Goal: Task Accomplishment & Management: Manage account settings

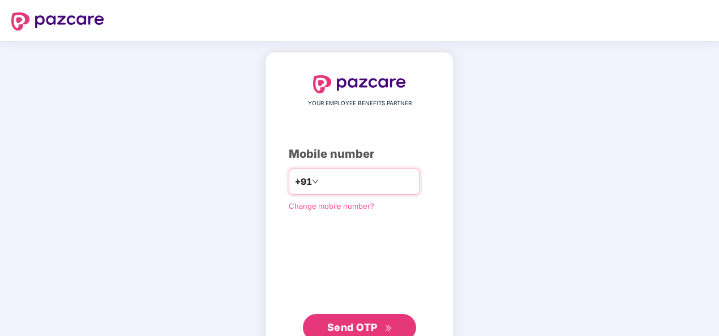
click at [338, 187] on input "number" at bounding box center [367, 182] width 93 height 18
click at [374, 331] on span "Send OTP" at bounding box center [352, 328] width 50 height 12
drag, startPoint x: 311, startPoint y: 178, endPoint x: 326, endPoint y: 194, distance: 21.6
click at [321, 178] on input "**********" at bounding box center [367, 182] width 93 height 18
type input "**********"
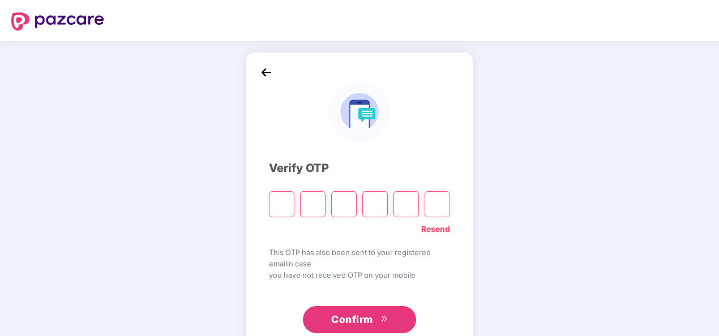
type input "*"
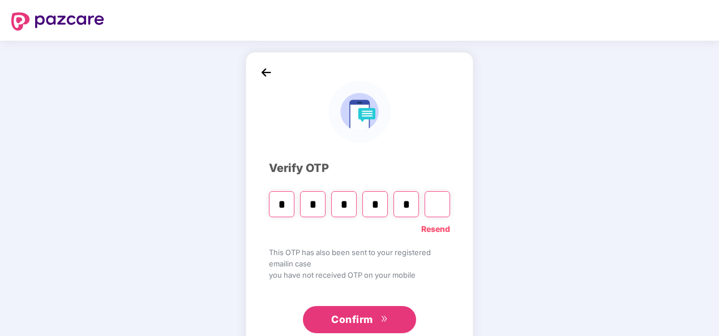
type input "*"
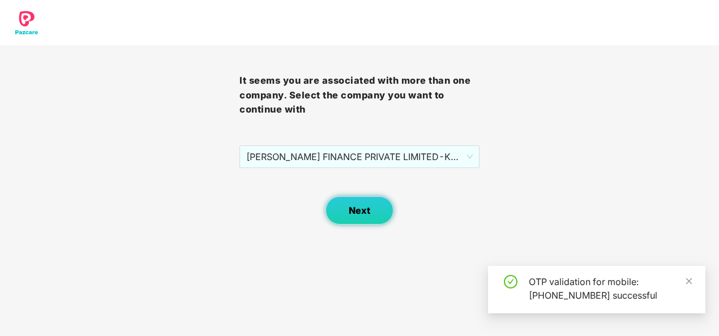
click at [355, 209] on span "Next" at bounding box center [360, 211] width 22 height 11
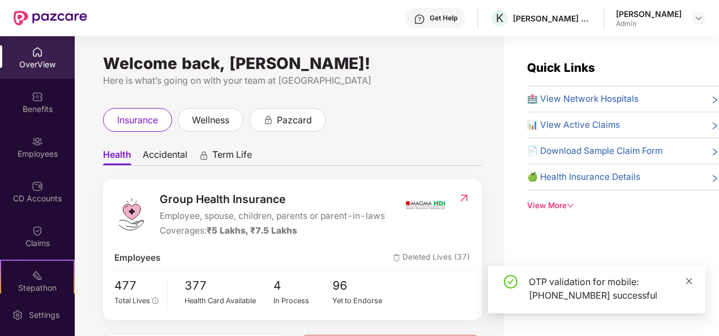
click at [691, 276] on link at bounding box center [689, 281] width 8 height 12
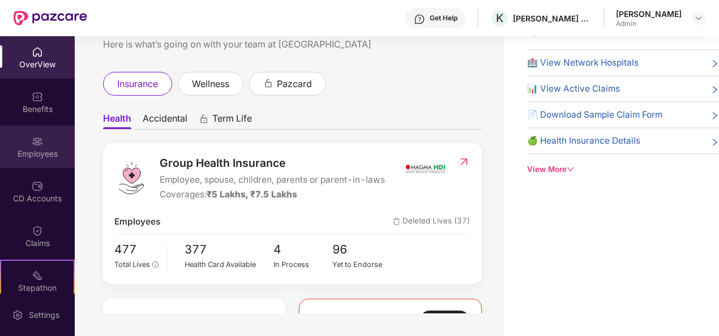
click at [26, 138] on div "Employees" at bounding box center [37, 147] width 75 height 42
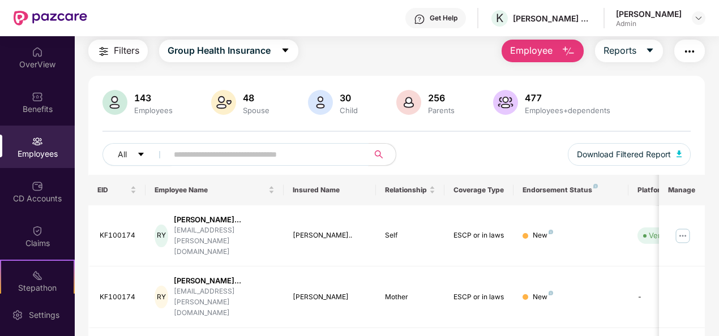
click at [197, 155] on input "text" at bounding box center [264, 154] width 180 height 17
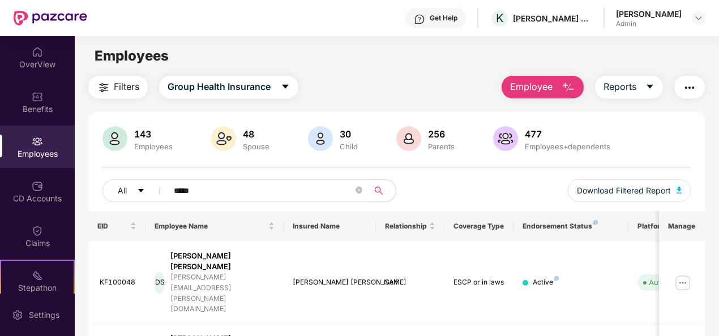
type input "*****"
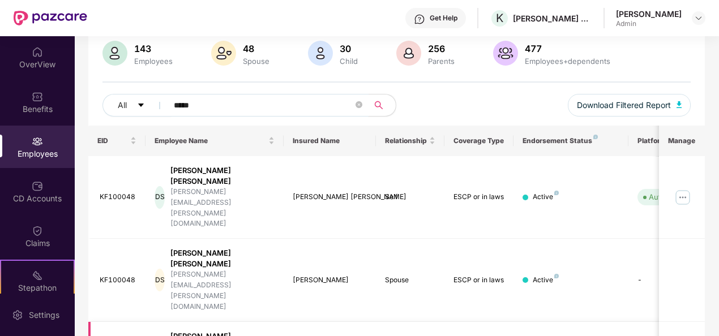
scroll to position [110, 0]
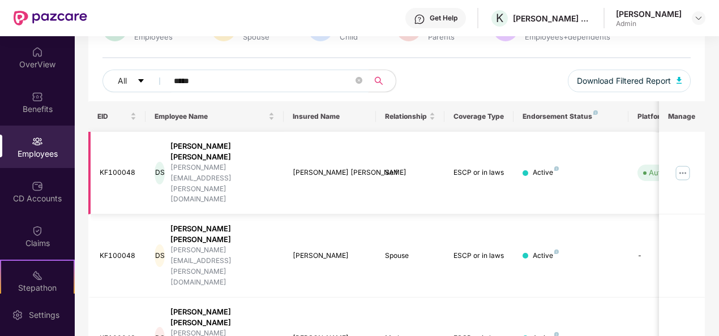
click at [685, 164] on img at bounding box center [683, 173] width 18 height 18
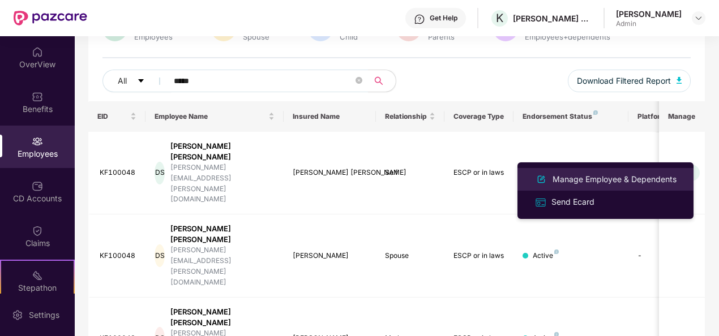
click at [583, 174] on div "Manage Employee & Dependents" at bounding box center [614, 179] width 129 height 12
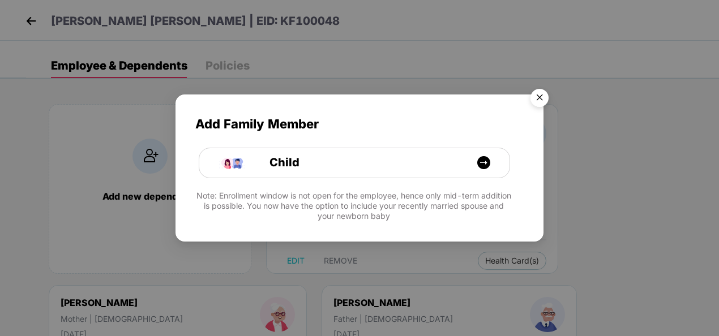
click at [541, 95] on img "Close" at bounding box center [540, 100] width 32 height 32
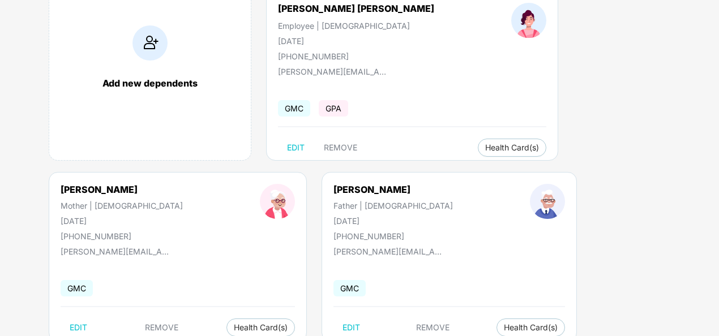
scroll to position [0, 0]
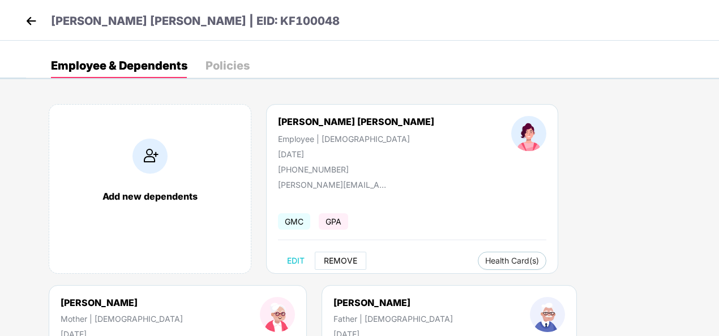
click at [340, 261] on span "REMOVE" at bounding box center [340, 261] width 33 height 9
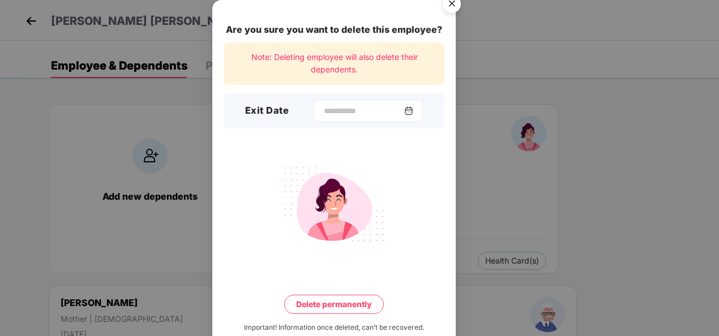
click at [319, 102] on div at bounding box center [368, 111] width 110 height 23
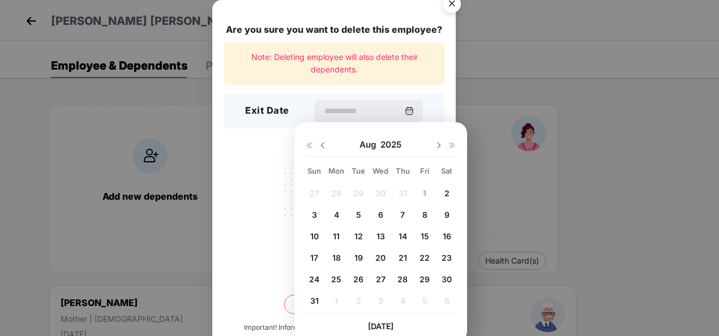
drag, startPoint x: 313, startPoint y: 299, endPoint x: 327, endPoint y: 288, distance: 18.6
click at [313, 299] on span "31" at bounding box center [314, 301] width 8 height 10
type input "**********"
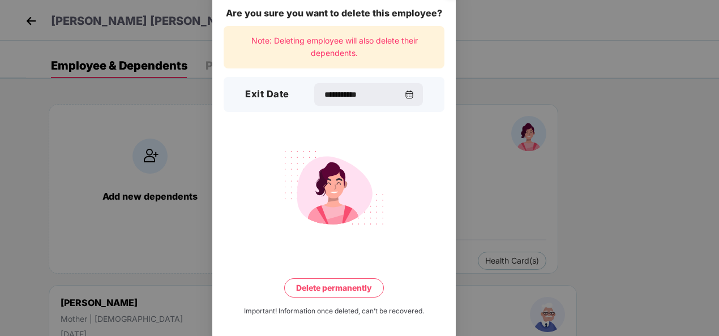
scroll to position [25, 0]
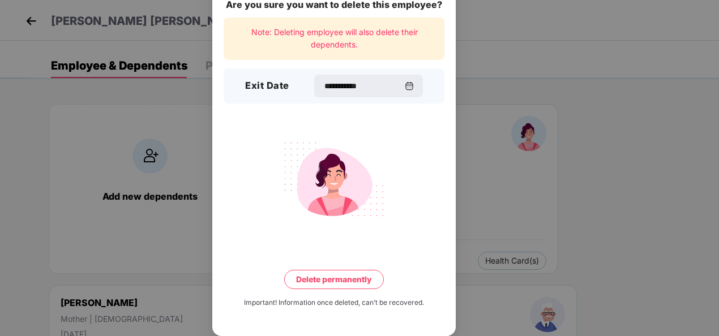
drag, startPoint x: 326, startPoint y: 276, endPoint x: 382, endPoint y: 284, distance: 56.0
click at [327, 276] on button "Delete permanently" at bounding box center [334, 279] width 100 height 19
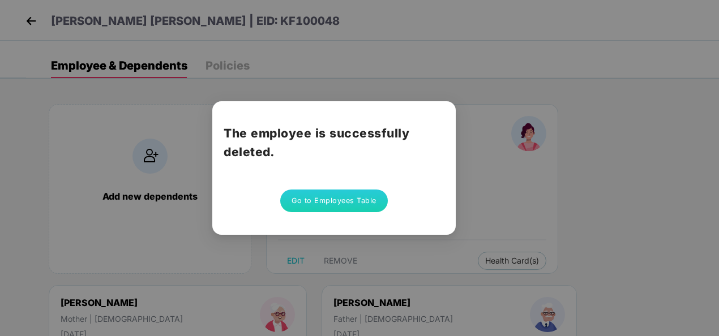
click at [497, 87] on div "The employee is successfully deleted. Go to Employees Table" at bounding box center [359, 168] width 719 height 336
click at [357, 196] on button "Go to Employees Table" at bounding box center [334, 201] width 108 height 23
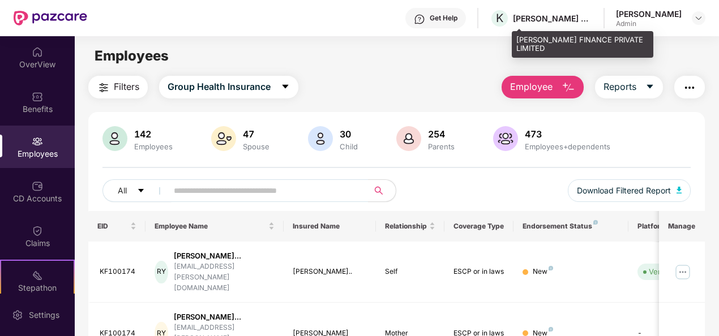
click at [584, 19] on div "[PERSON_NAME] FINANCE PRIVATE LIMITED" at bounding box center [552, 18] width 79 height 11
click at [569, 19] on div "[PERSON_NAME] FINANCE PRIVATE LIMITED" at bounding box center [552, 18] width 79 height 11
click at [592, 17] on div "[PERSON_NAME] FINANCE PRIVATE LIMITED" at bounding box center [552, 18] width 79 height 11
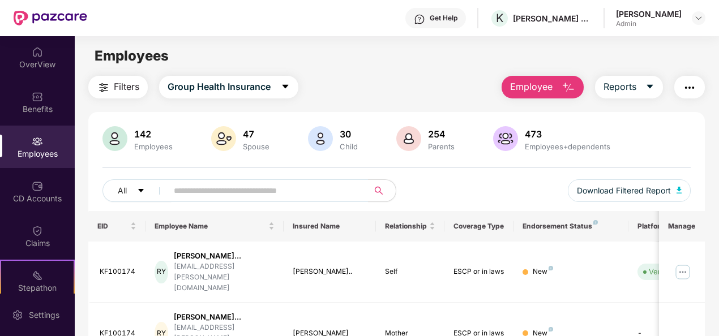
click at [701, 83] on button "button" at bounding box center [690, 87] width 31 height 23
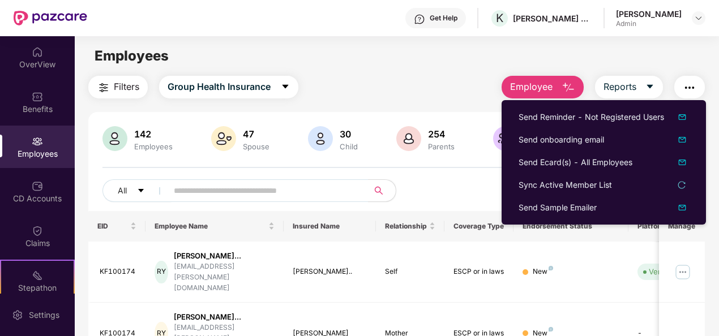
click at [422, 89] on div "Filters Group Health Insurance Employee Reports" at bounding box center [396, 87] width 617 height 23
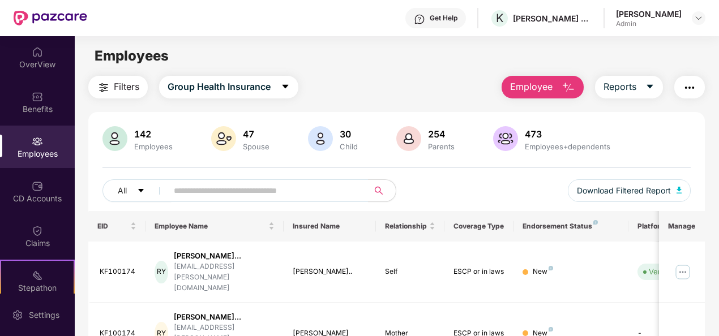
click at [33, 144] on img at bounding box center [37, 141] width 11 height 11
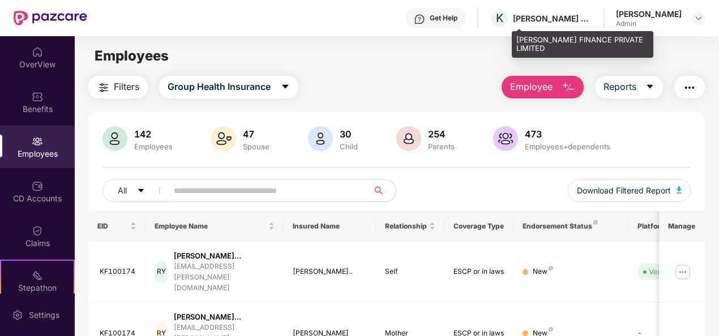
click at [592, 16] on div "[PERSON_NAME] FINANCE PRIVATE LIMITED" at bounding box center [552, 18] width 79 height 11
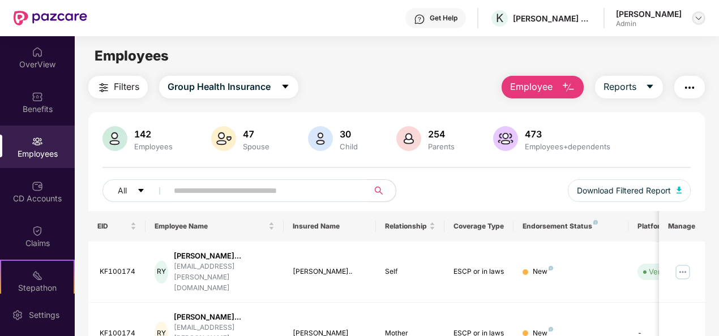
click at [698, 18] on img at bounding box center [698, 18] width 9 height 9
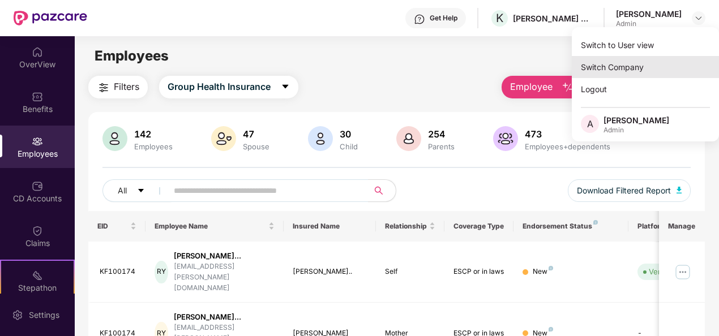
click at [625, 71] on div "Switch Company" at bounding box center [645, 67] width 147 height 22
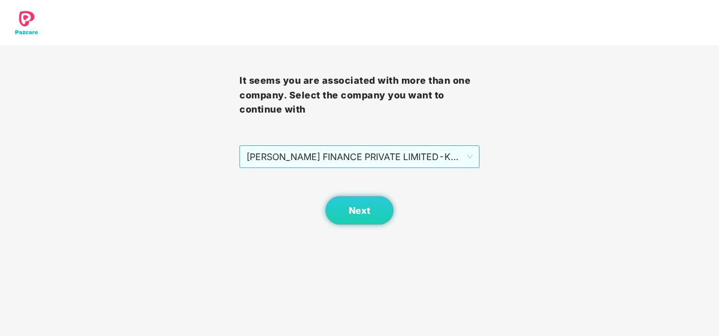
click at [346, 155] on span "[PERSON_NAME] FINANCE PRIVATE LIMITED - KF100007 - ADMIN" at bounding box center [359, 157] width 226 height 22
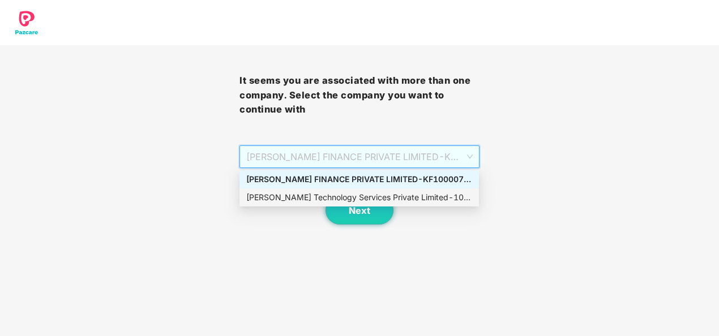
click at [307, 196] on div "[PERSON_NAME] Technology Services Private Limited - 101010 - ADMIN" at bounding box center [359, 197] width 226 height 12
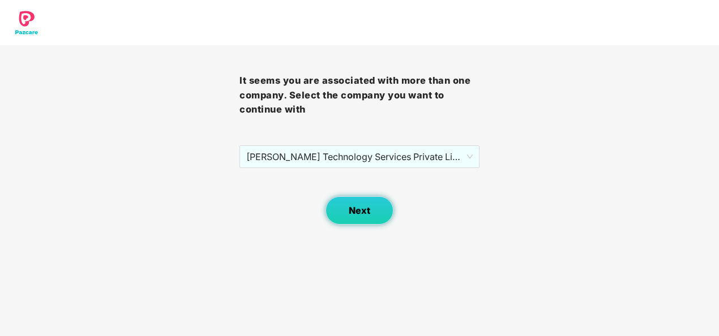
click at [353, 214] on span "Next" at bounding box center [360, 211] width 22 height 11
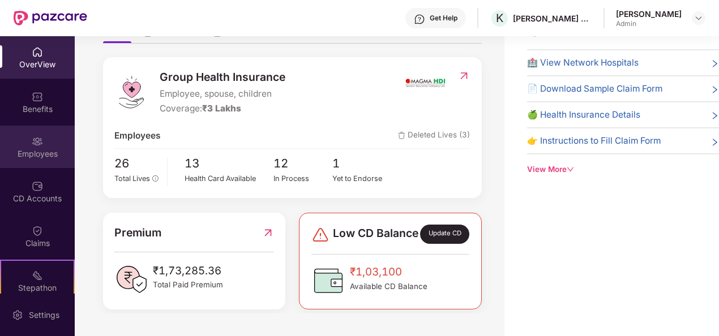
scroll to position [68, 0]
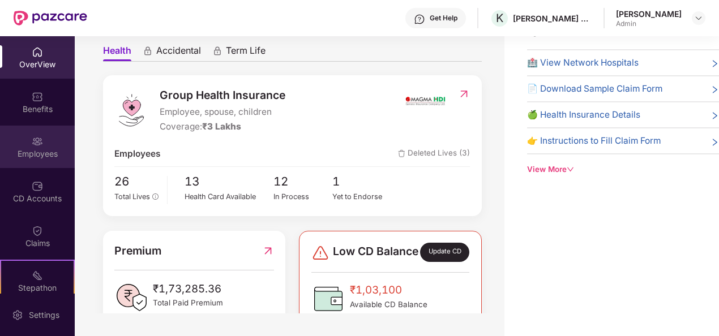
click at [14, 139] on div "Employees" at bounding box center [37, 147] width 75 height 42
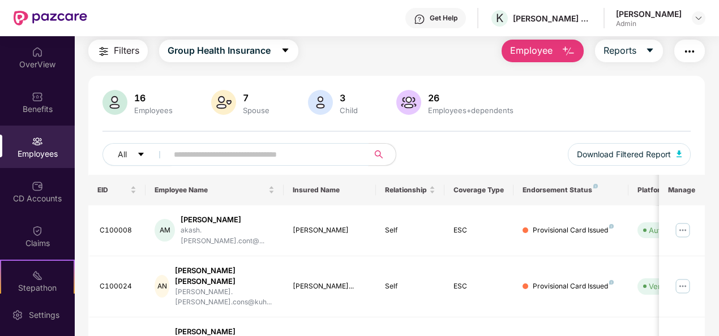
click at [191, 152] on input "text" at bounding box center [264, 154] width 180 height 17
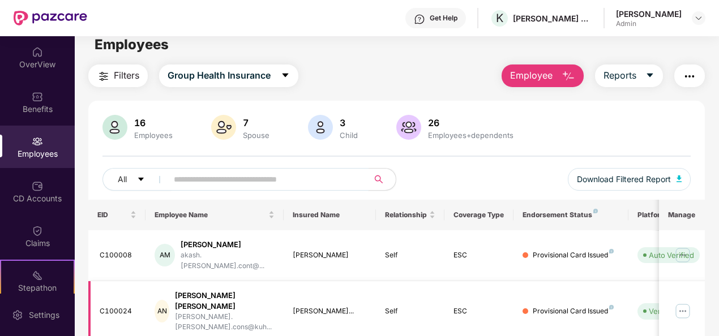
scroll to position [0, 0]
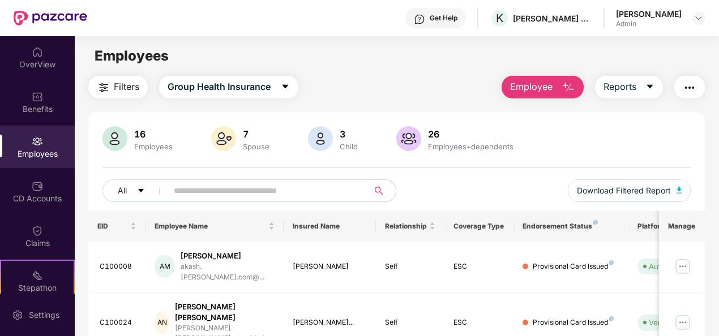
click at [187, 186] on input "text" at bounding box center [264, 190] width 180 height 17
click at [196, 193] on input "text" at bounding box center [264, 190] width 180 height 17
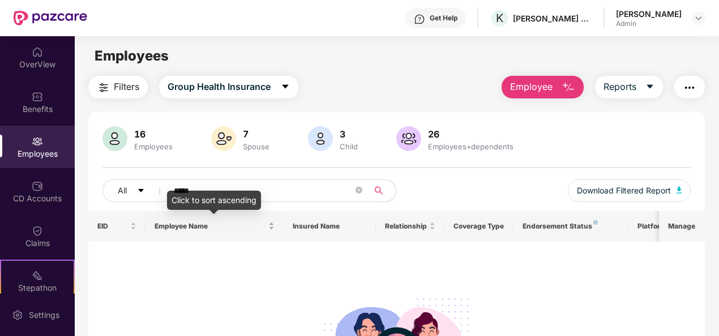
type input "*****"
click at [278, 292] on div at bounding box center [397, 342] width 600 height 115
click at [220, 196] on input "*****" at bounding box center [264, 190] width 180 height 17
click at [559, 92] on button "Employee" at bounding box center [543, 87] width 82 height 23
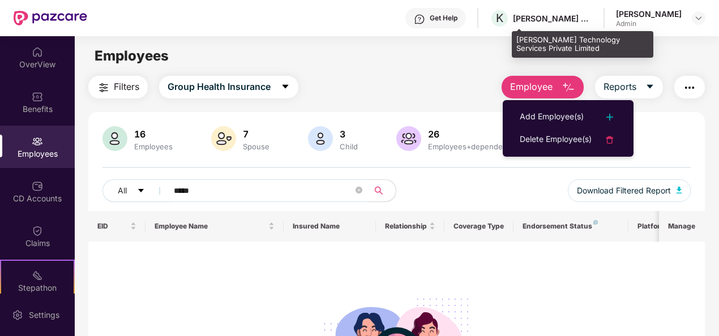
click at [560, 0] on div "Get Help K [PERSON_NAME] Technology Services Private Limited [PERSON_NAME] Admin" at bounding box center [396, 18] width 618 height 36
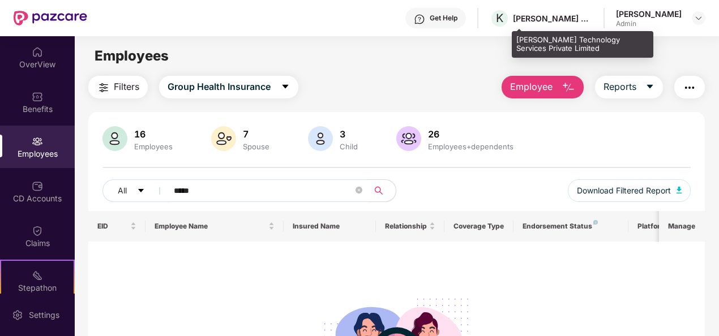
click at [566, 28] on div "K [PERSON_NAME] Technology Services Private Limited" at bounding box center [541, 18] width 103 height 20
click at [566, 13] on div "[PERSON_NAME] Technology Services Private Limited" at bounding box center [552, 18] width 79 height 11
click at [592, 19] on div "[PERSON_NAME] Technology Services Private Limited" at bounding box center [552, 18] width 79 height 11
click at [503, 17] on span "K" at bounding box center [499, 18] width 7 height 14
click at [566, 15] on div "[PERSON_NAME] Technology Services Private Limited" at bounding box center [552, 18] width 79 height 11
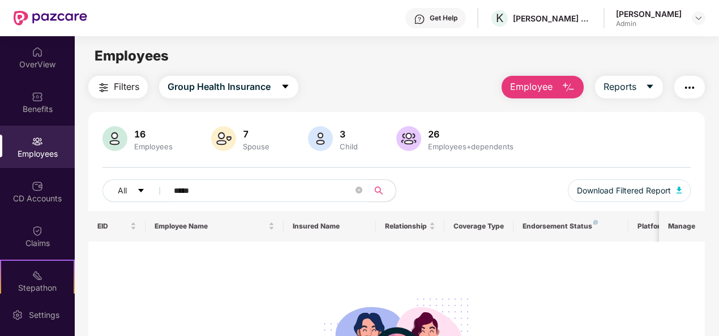
click at [675, 16] on div "[PERSON_NAME]" at bounding box center [649, 13] width 66 height 11
click at [698, 18] on img at bounding box center [698, 18] width 9 height 9
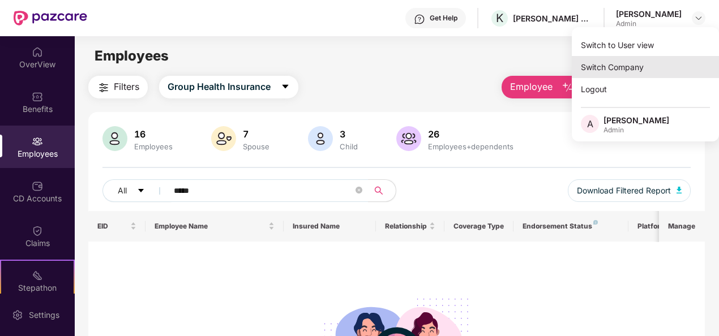
click at [620, 62] on div "Switch Company" at bounding box center [645, 67] width 147 height 22
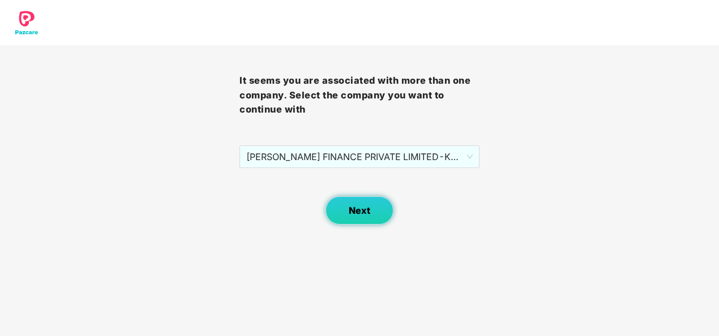
click at [357, 217] on button "Next" at bounding box center [360, 211] width 68 height 28
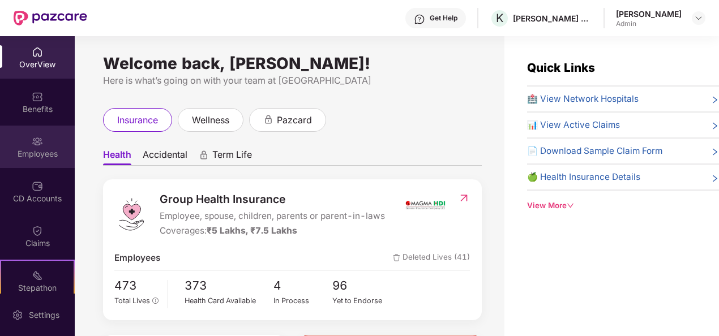
click at [36, 156] on div "Employees" at bounding box center [37, 153] width 75 height 11
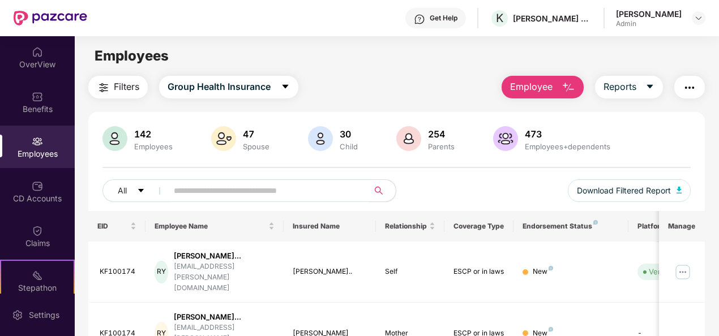
click at [203, 189] on input "text" at bounding box center [264, 190] width 180 height 17
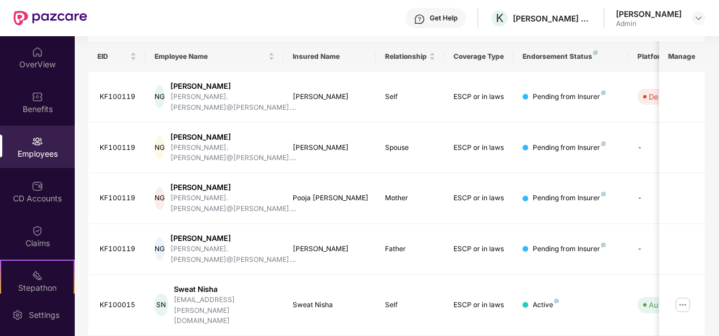
scroll to position [316, 0]
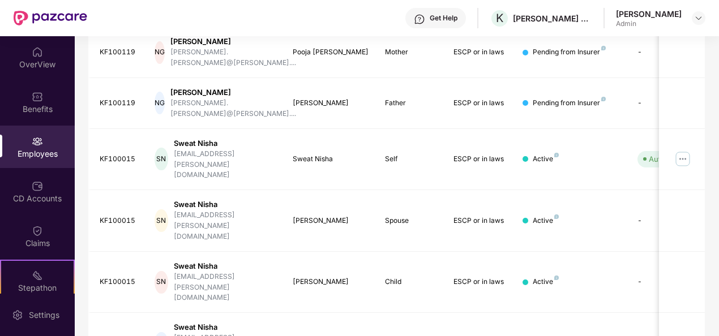
type input "*****"
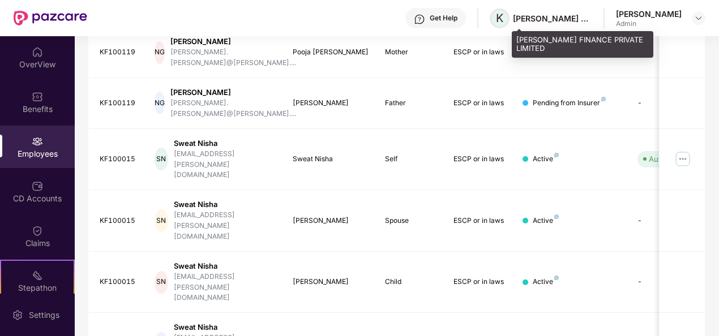
click at [510, 10] on span "K" at bounding box center [500, 18] width 20 height 20
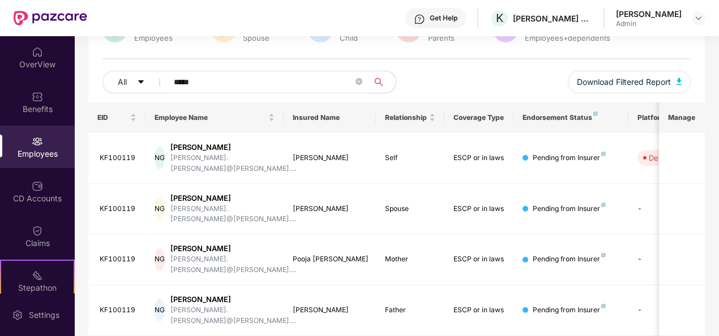
scroll to position [33, 0]
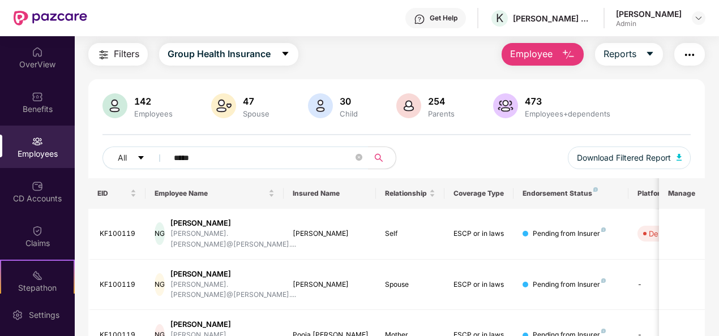
click at [706, 17] on header "Get Help K [PERSON_NAME] FINANCE PRIVATE LIMITED [PERSON_NAME] Admin" at bounding box center [359, 18] width 719 height 36
click at [697, 16] on img at bounding box center [698, 18] width 9 height 9
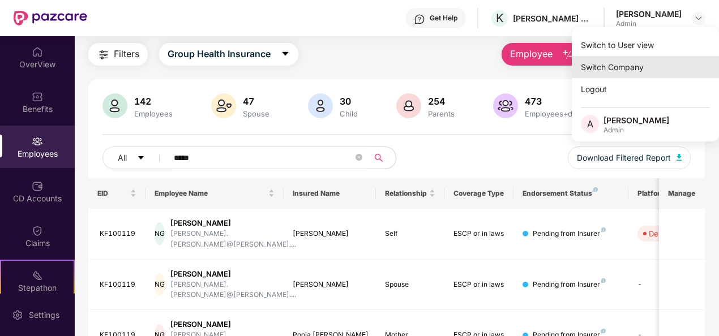
click at [605, 67] on div "Switch Company" at bounding box center [645, 67] width 147 height 22
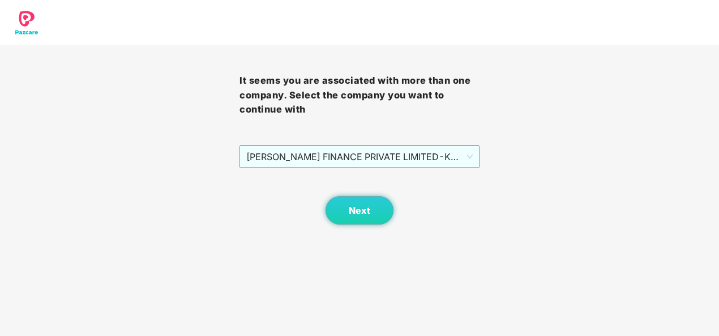
click at [432, 156] on span "[PERSON_NAME] FINANCE PRIVATE LIMITED - KF100007 - ADMIN" at bounding box center [359, 157] width 226 height 22
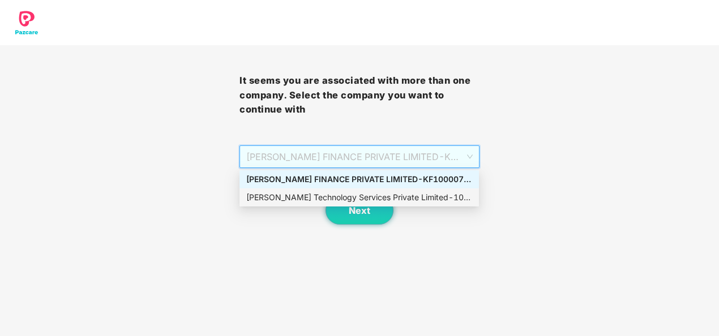
click at [354, 199] on div "[PERSON_NAME] Technology Services Private Limited - 101010 - ADMIN" at bounding box center [359, 197] width 226 height 12
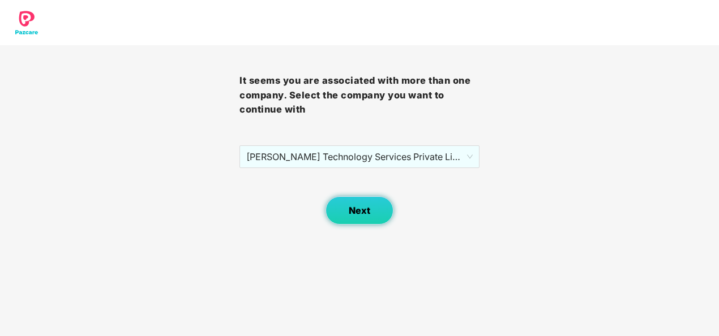
click at [353, 199] on button "Next" at bounding box center [360, 211] width 68 height 28
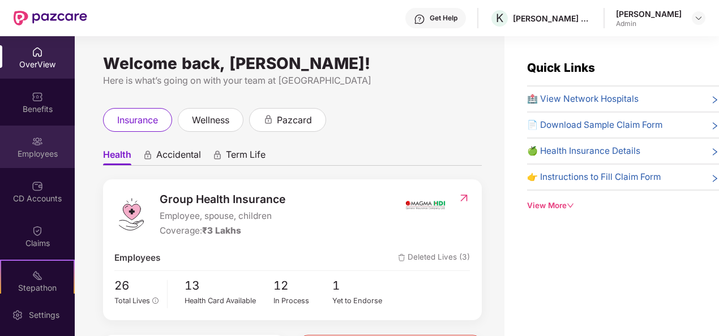
click at [39, 148] on div "Employees" at bounding box center [37, 153] width 75 height 11
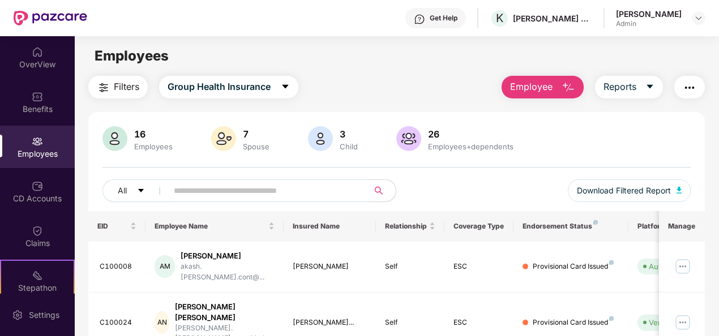
click at [199, 193] on input "text" at bounding box center [264, 190] width 180 height 17
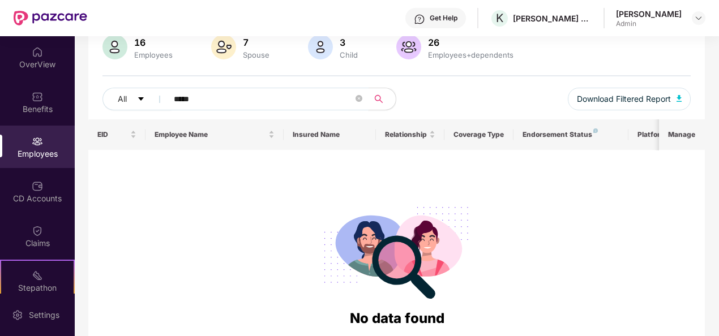
scroll to position [0, 0]
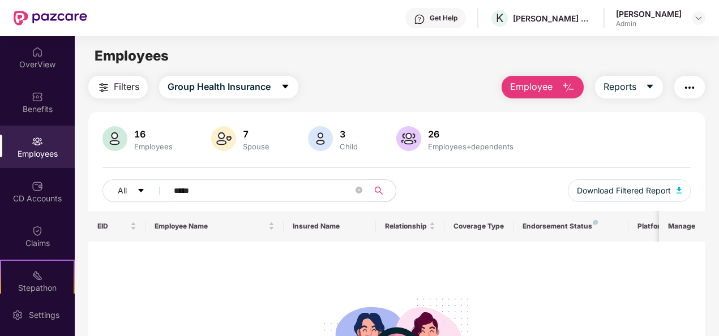
type input "*****"
click at [138, 133] on div "16" at bounding box center [153, 134] width 43 height 11
click at [17, 155] on div "Employees" at bounding box center [37, 153] width 75 height 11
click at [356, 192] on icon "close-circle" at bounding box center [359, 190] width 7 height 7
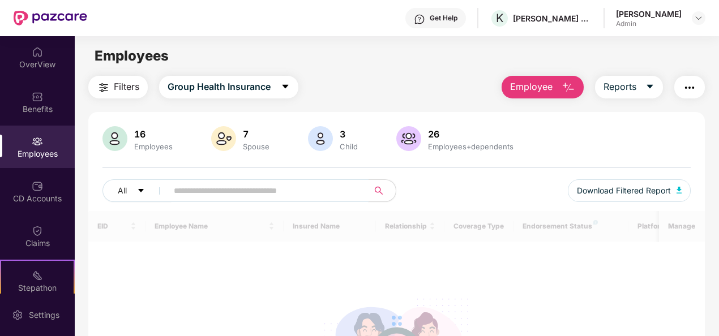
click at [60, 157] on div "Employees" at bounding box center [37, 153] width 75 height 11
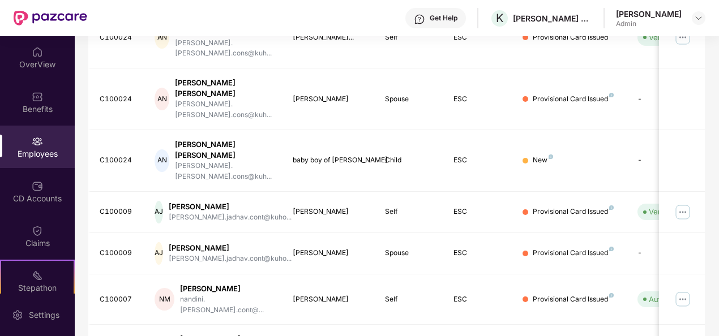
scroll to position [357, 0]
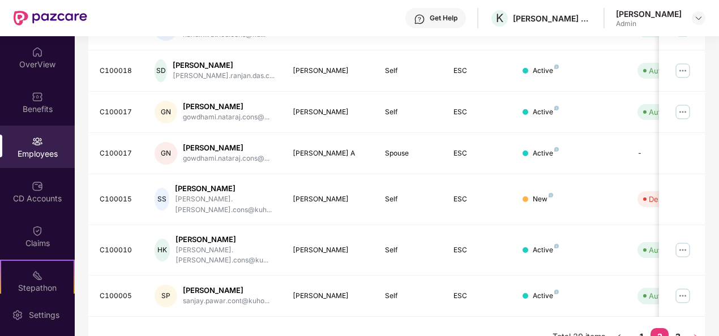
click at [697, 334] on icon "right" at bounding box center [696, 337] width 7 height 7
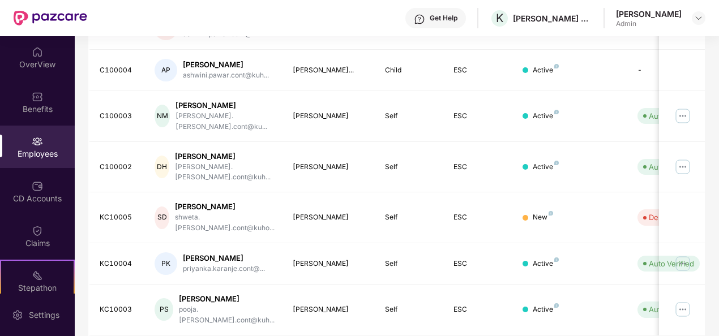
scroll to position [0, 0]
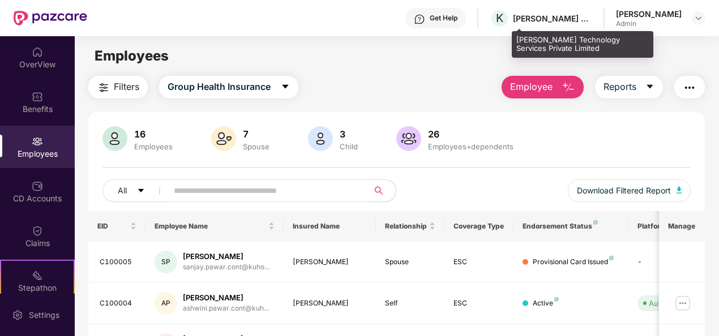
click at [555, 19] on div "[PERSON_NAME] Technology Services Private Limited" at bounding box center [552, 18] width 79 height 11
click at [592, 16] on div "[PERSON_NAME] Technology Services Private Limited" at bounding box center [552, 18] width 79 height 11
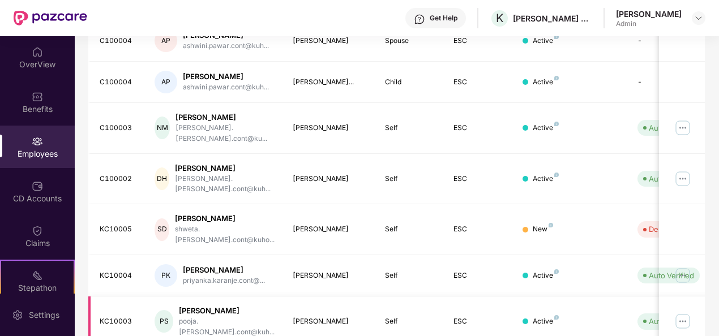
scroll to position [316, 0]
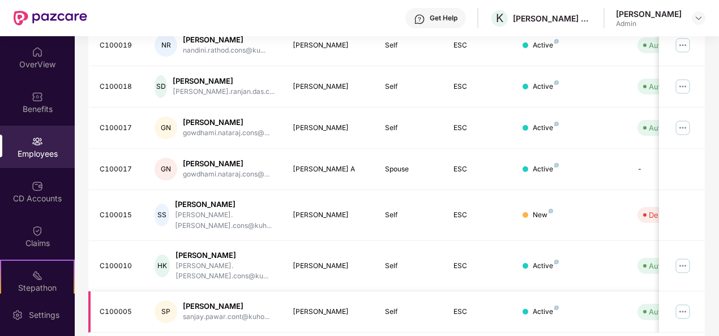
scroll to position [357, 0]
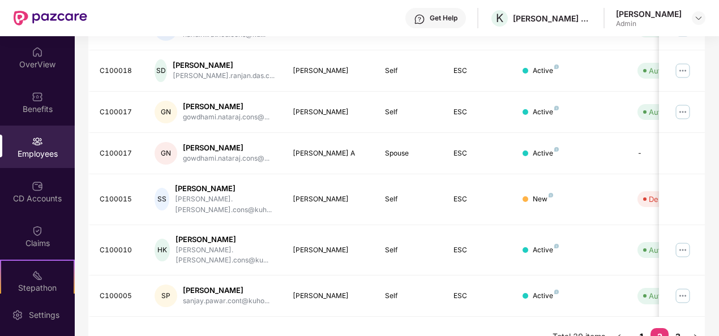
click at [642, 328] on link "1" at bounding box center [642, 336] width 18 height 17
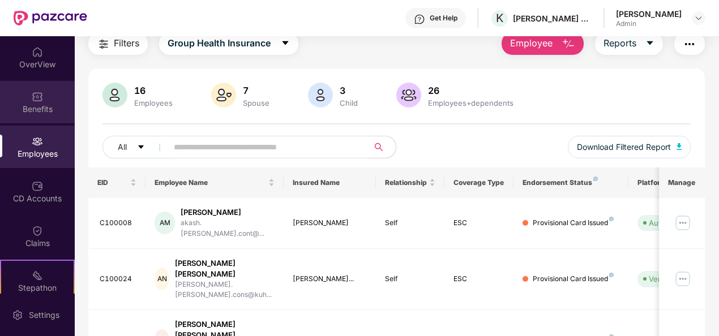
scroll to position [0, 0]
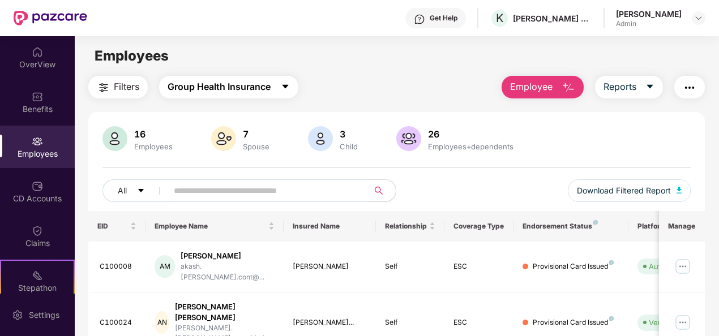
click at [284, 89] on icon "caret-down" at bounding box center [285, 86] width 9 height 9
